Goal: Complete application form

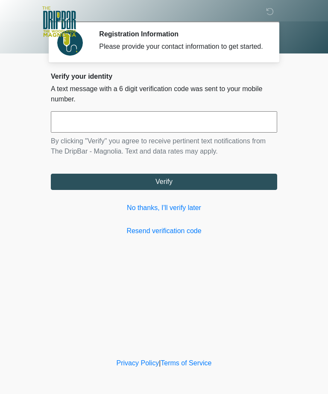
click at [184, 121] on input "text" at bounding box center [164, 121] width 227 height 21
type input "******"
click at [211, 189] on button "Verify" at bounding box center [164, 182] width 227 height 16
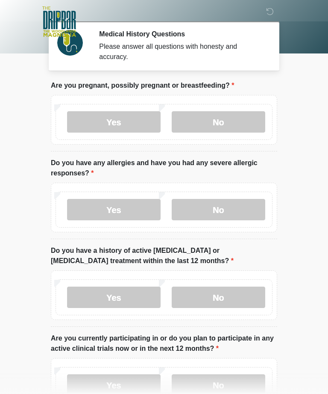
click at [217, 114] on label "No" at bounding box center [219, 121] width 94 height 21
click at [220, 209] on label "No" at bounding box center [219, 209] width 94 height 21
click at [233, 296] on label "No" at bounding box center [219, 296] width 94 height 21
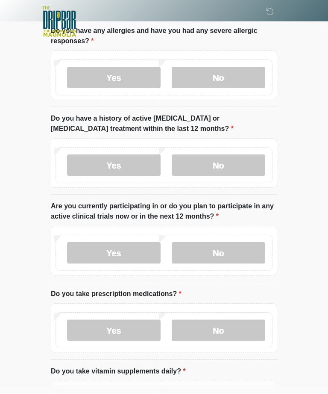
scroll to position [133, 0]
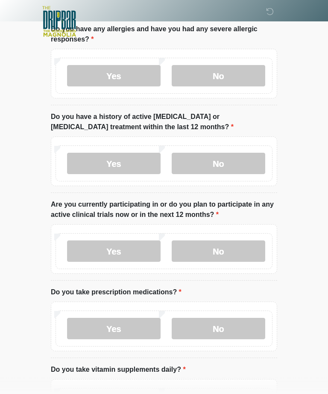
click at [232, 247] on label "No" at bounding box center [219, 251] width 94 height 21
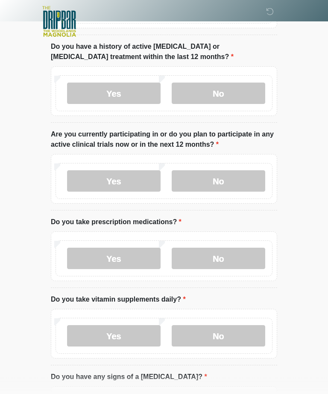
click at [231, 264] on label "No" at bounding box center [219, 258] width 94 height 21
click at [93, 339] on label "Yes" at bounding box center [114, 335] width 94 height 21
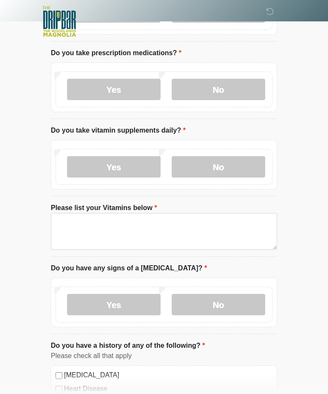
scroll to position [373, 0]
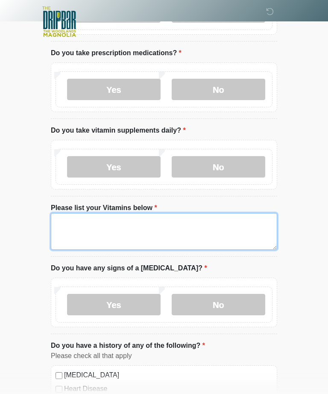
click at [208, 217] on textarea "Please list your Vitamins below" at bounding box center [164, 231] width 227 height 37
type textarea "*"
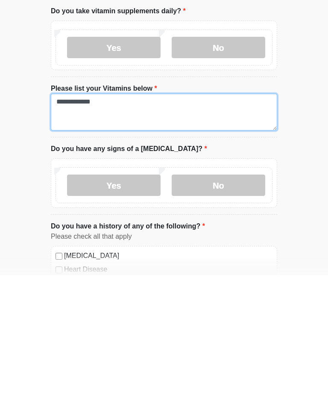
type textarea "**********"
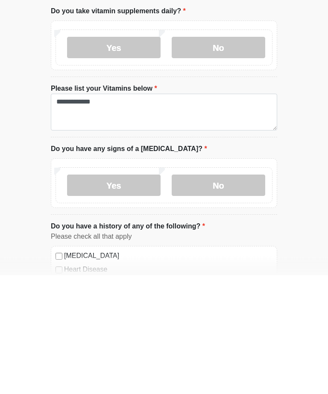
click at [229, 294] on label "No" at bounding box center [219, 304] width 94 height 21
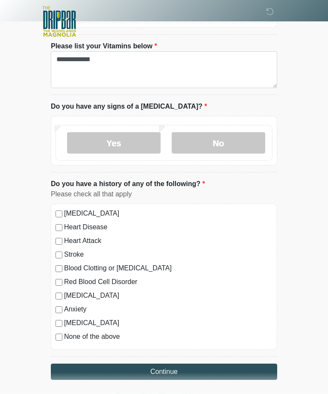
scroll to position [537, 0]
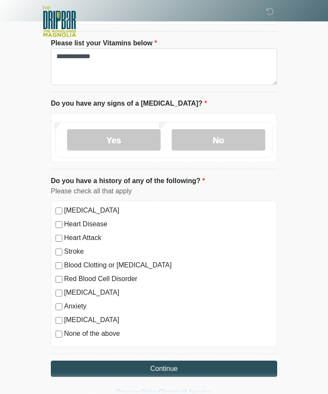
click at [242, 373] on button "Continue" at bounding box center [164, 368] width 227 height 16
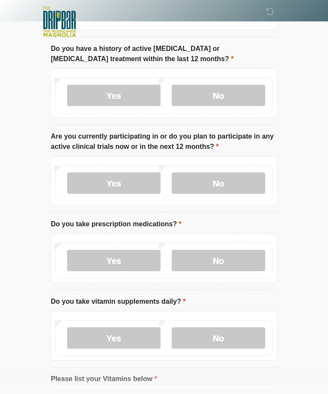
scroll to position [0, 0]
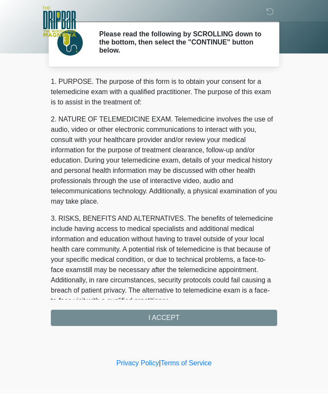
click at [230, 316] on div "1. PURPOSE. The purpose of this form is to obtain your consent for a telemedici…" at bounding box center [164, 201] width 227 height 249
click at [224, 319] on div "1. PURPOSE. The purpose of this form is to obtain your consent for a telemedici…" at bounding box center [164, 201] width 227 height 249
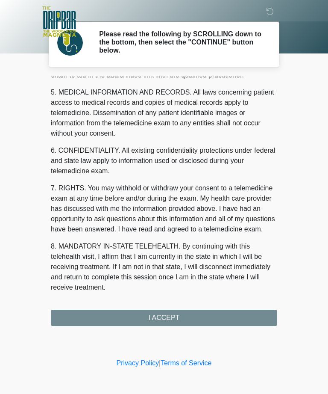
scroll to position [273, 0]
click at [227, 321] on button "I ACCEPT" at bounding box center [164, 318] width 227 height 16
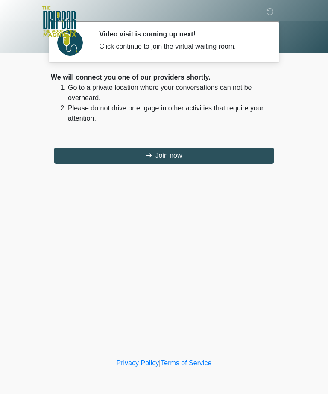
click at [230, 154] on button "Join now" at bounding box center [164, 156] width 220 height 16
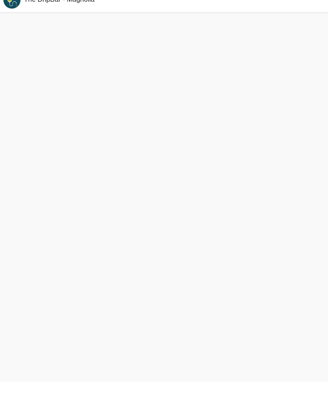
scroll to position [3, 0]
